Goal: Transaction & Acquisition: Purchase product/service

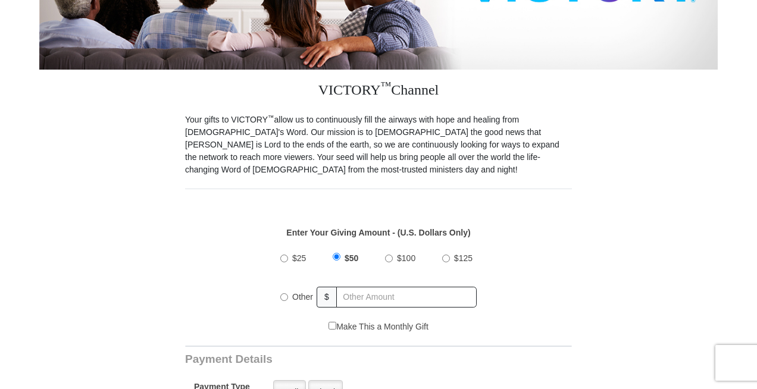
click at [391, 256] on input "$100" at bounding box center [389, 259] width 8 height 8
radio input "true"
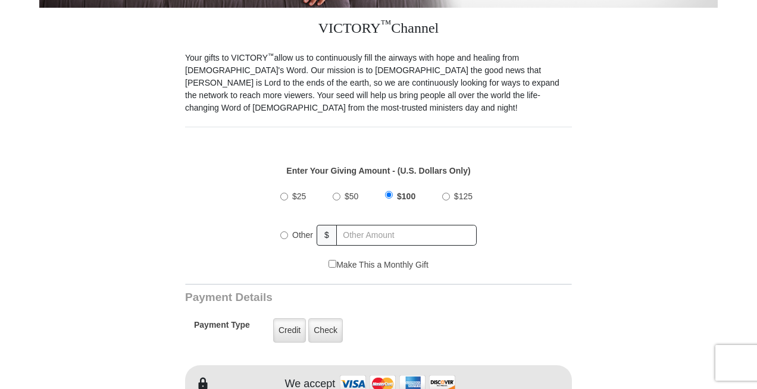
scroll to position [355, 0]
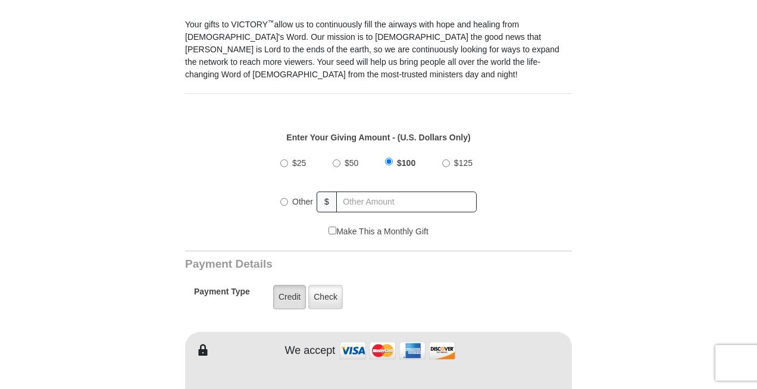
click at [286, 292] on label "Credit" at bounding box center [289, 297] width 33 height 24
click at [0, 0] on input "Credit" at bounding box center [0, 0] width 0 height 0
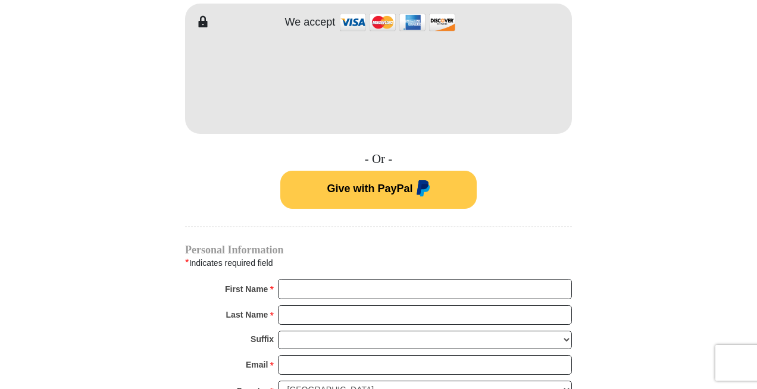
scroll to position [705, 0]
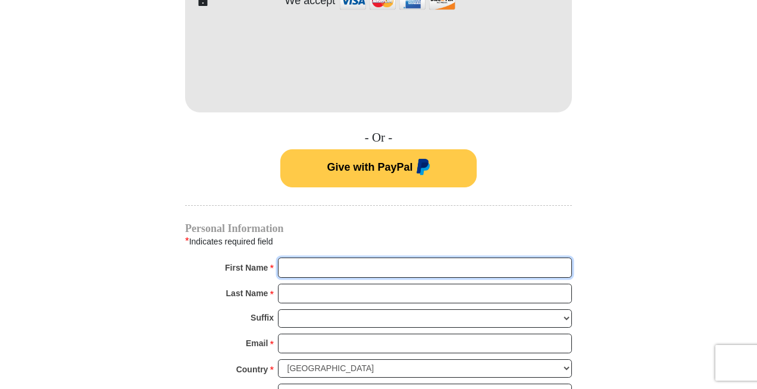
click at [338, 261] on input "First Name *" at bounding box center [425, 268] width 294 height 20
type input "[PERSON_NAME]"
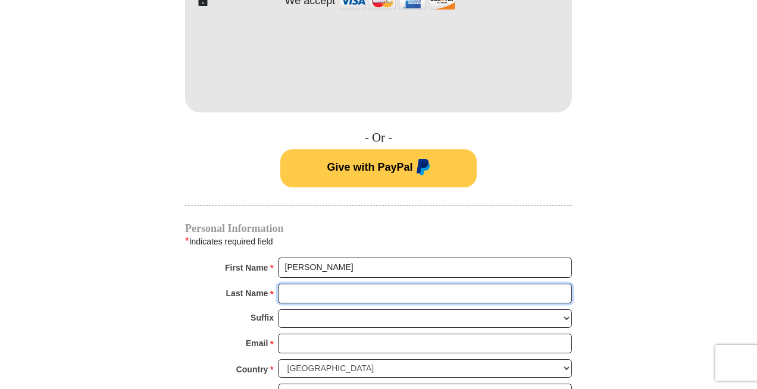
type input "[PERSON_NAME]"
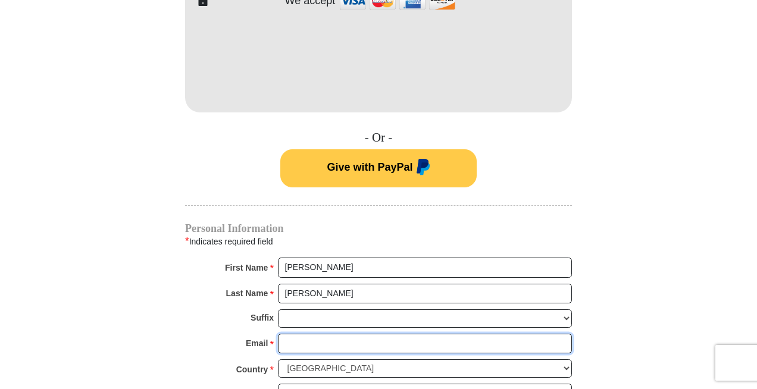
type input "[EMAIL_ADDRESS][DOMAIN_NAME]"
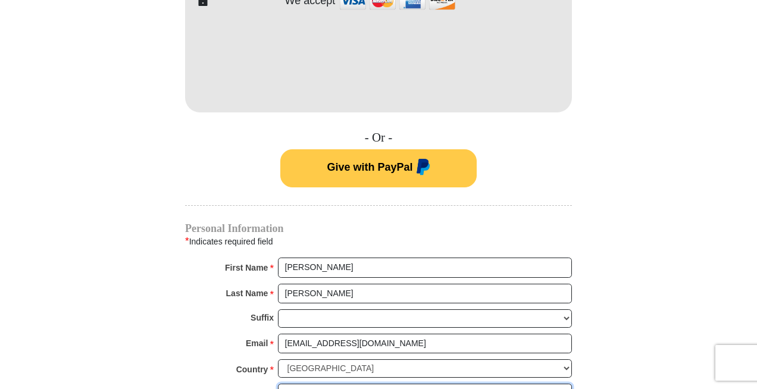
type input "[STREET_ADDRESS]"
type input "[PERSON_NAME]"
select select "[GEOGRAPHIC_DATA]"
type input "77399-9301"
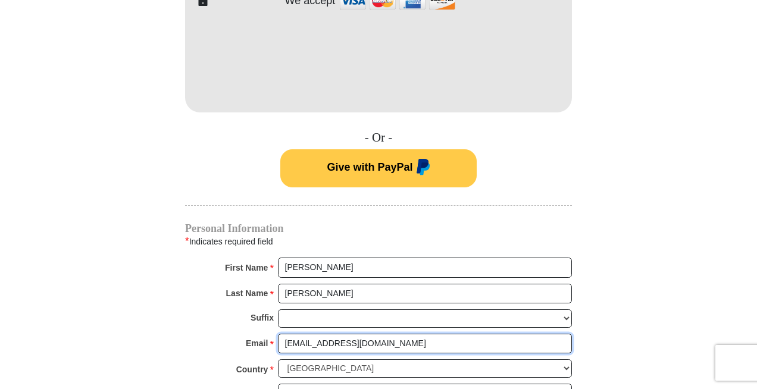
drag, startPoint x: 356, startPoint y: 343, endPoint x: 279, endPoint y: 343, distance: 77.4
click at [279, 343] on input "[EMAIL_ADDRESS][DOMAIN_NAME]" at bounding box center [425, 344] width 294 height 20
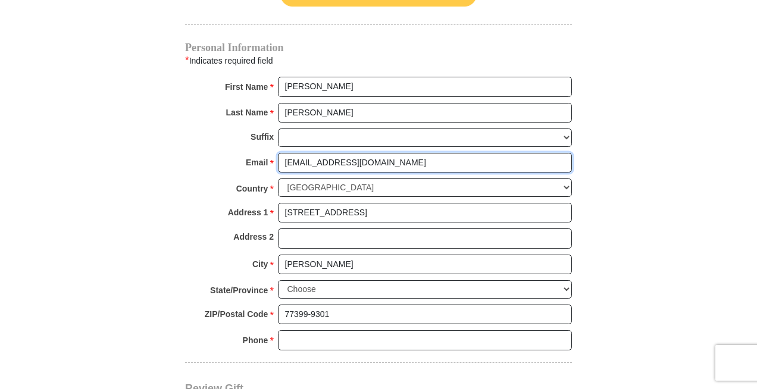
scroll to position [905, 0]
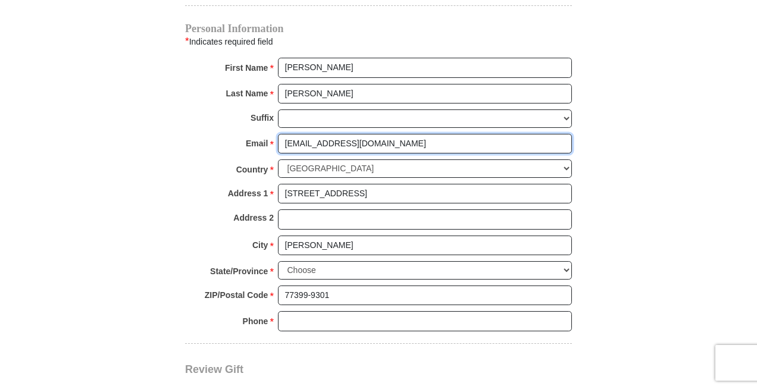
type input "[EMAIL_ADDRESS][DOMAIN_NAME]"
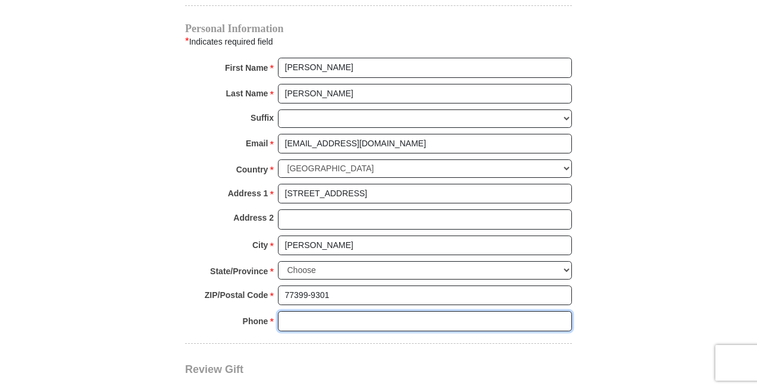
click at [301, 315] on input "Phone * *" at bounding box center [425, 321] width 294 height 20
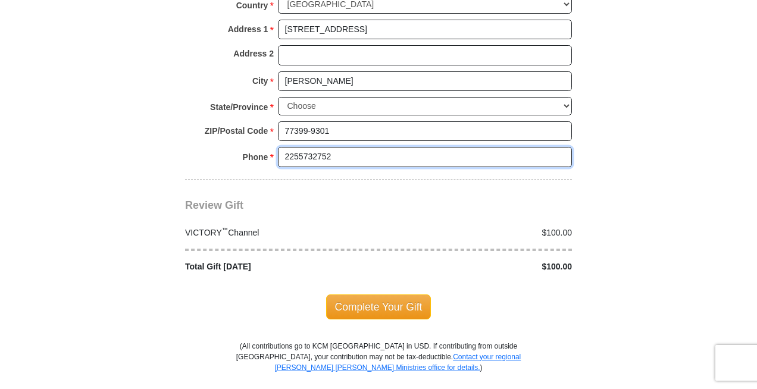
scroll to position [1081, 0]
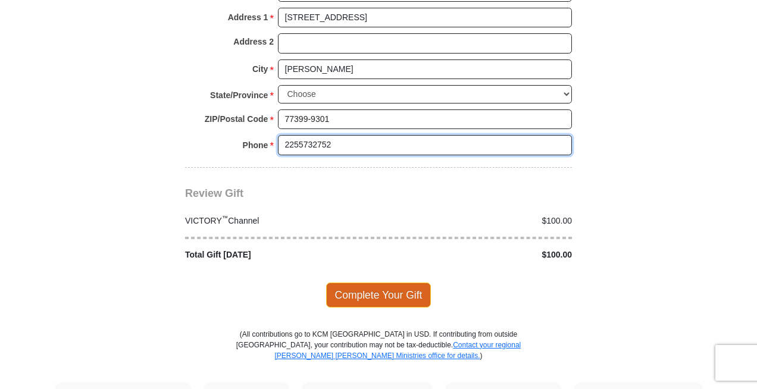
type input "2255732752"
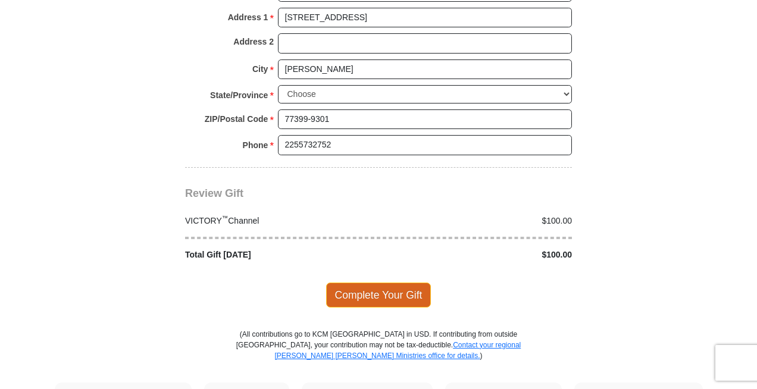
click at [363, 296] on span "Complete Your Gift" at bounding box center [378, 295] width 105 height 25
